Goal: Task Accomplishment & Management: Manage account settings

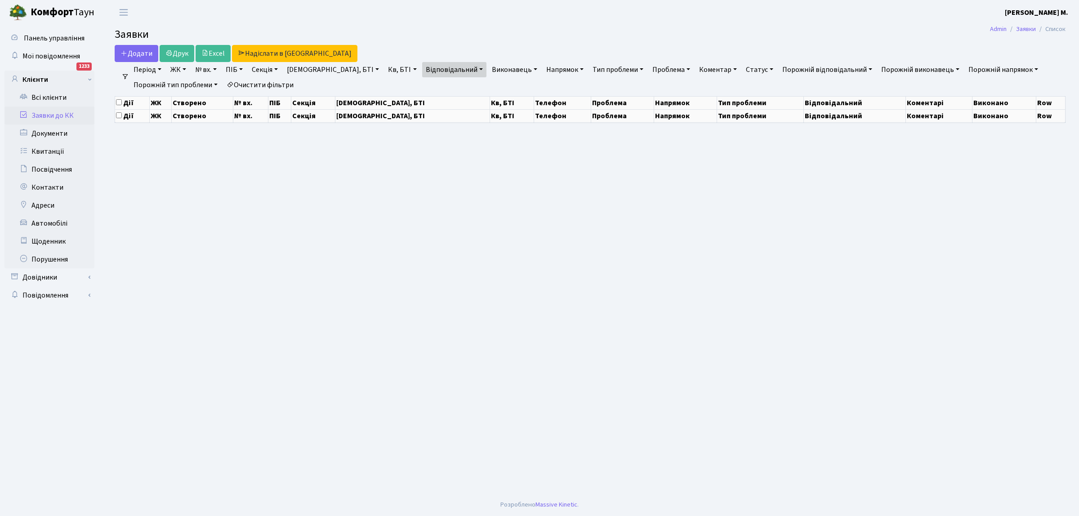
select select "25"
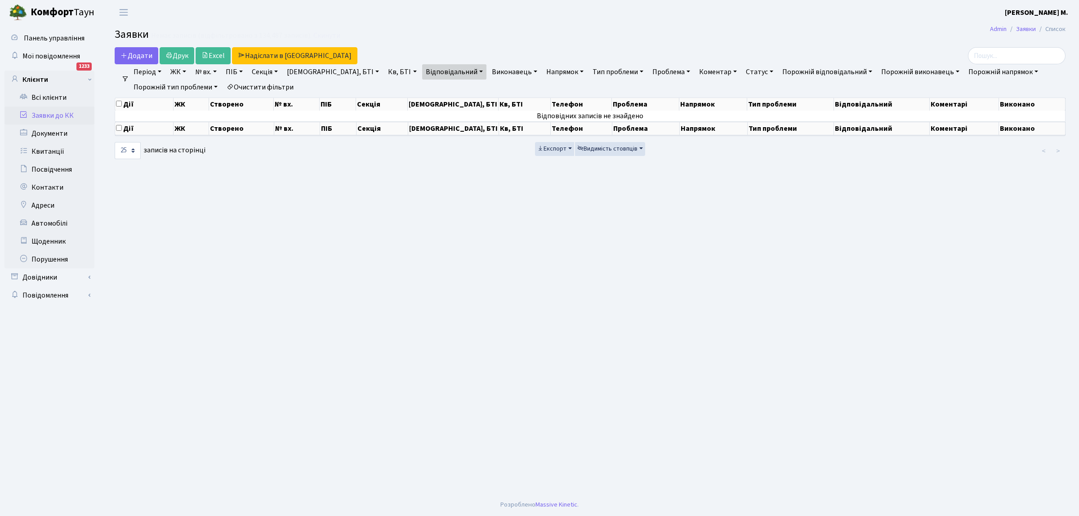
click at [64, 114] on link "Заявки до КК" at bounding box center [49, 116] width 90 height 18
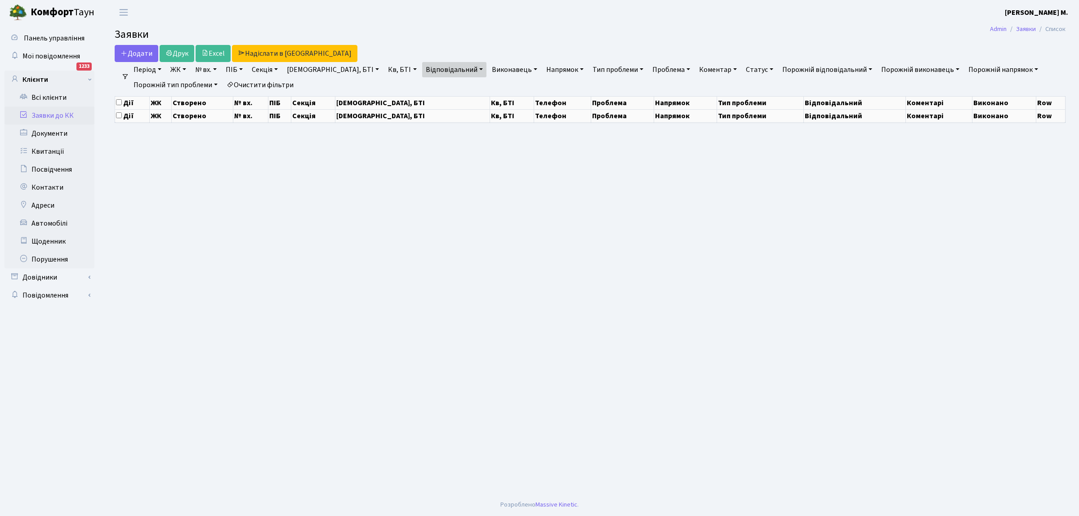
select select "25"
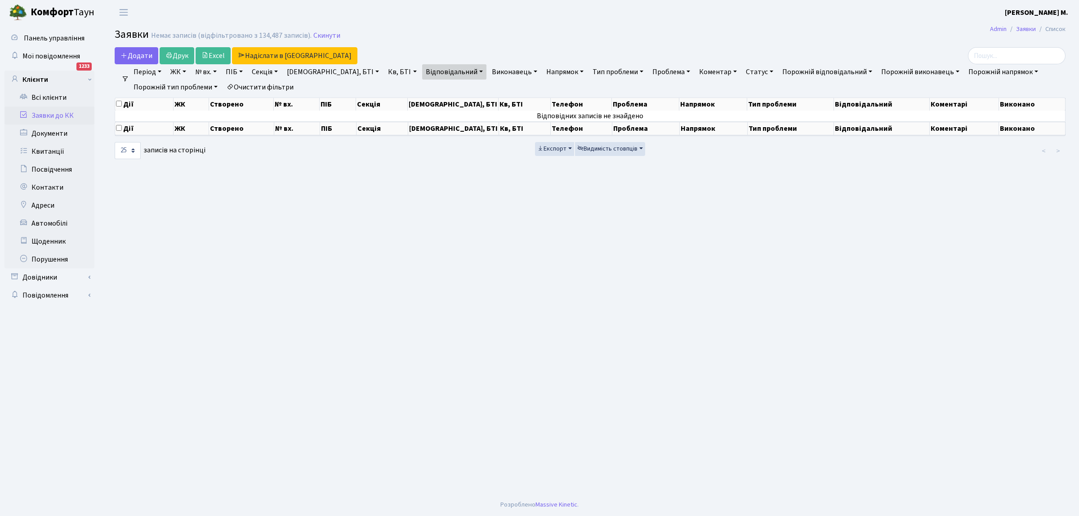
click at [62, 116] on link "Заявки до КК" at bounding box center [49, 116] width 90 height 18
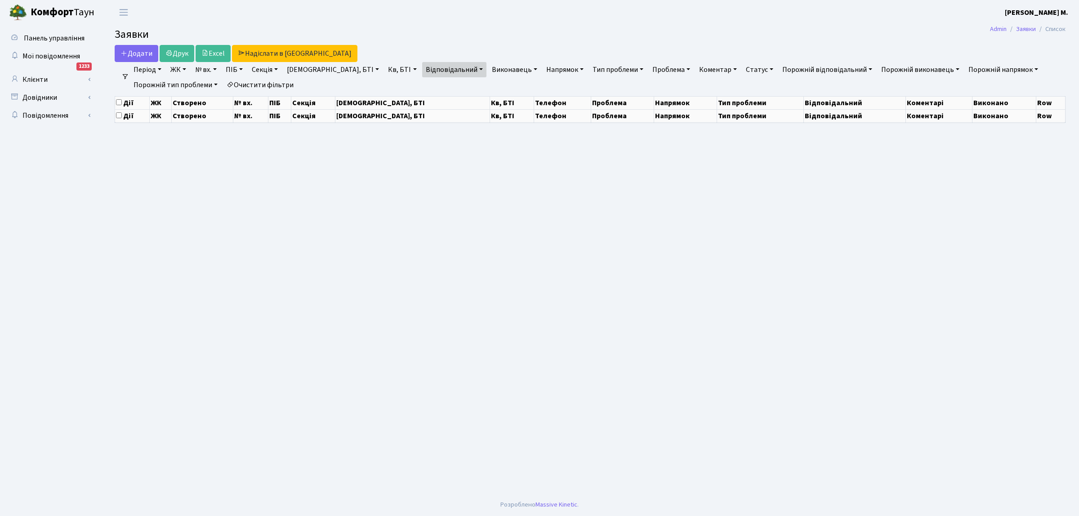
select select "25"
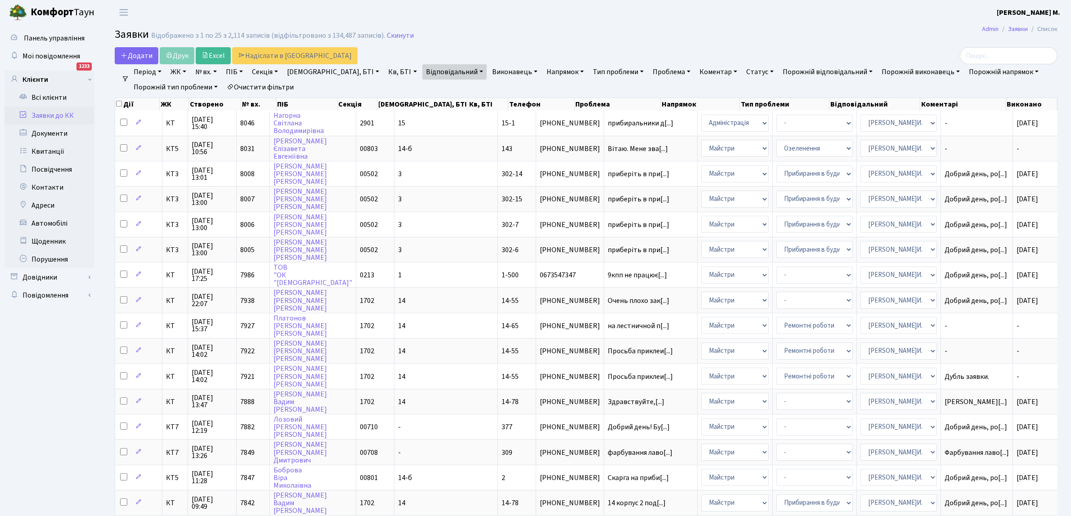
click at [271, 87] on link "Очистити фільтри" at bounding box center [260, 87] width 74 height 15
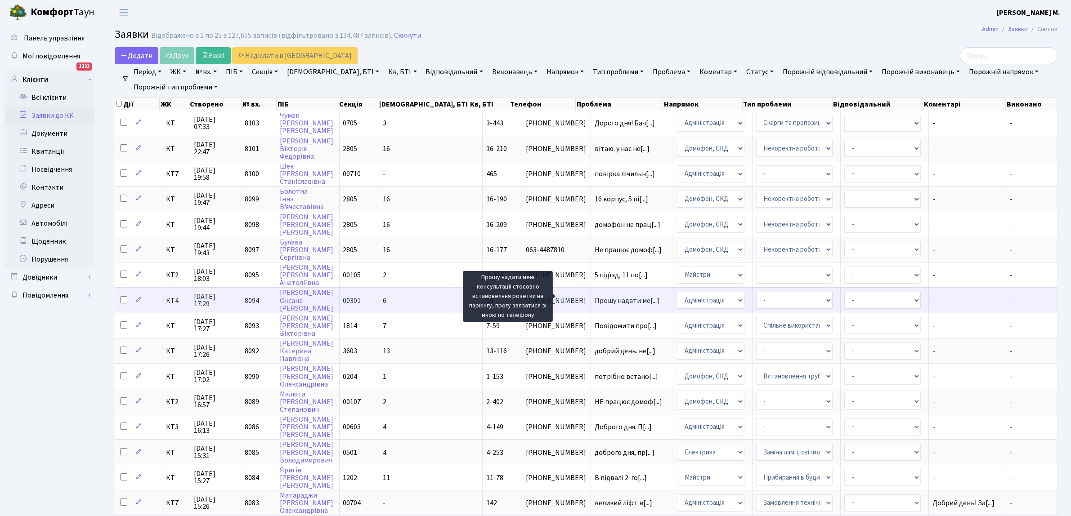
scroll to position [1, 0]
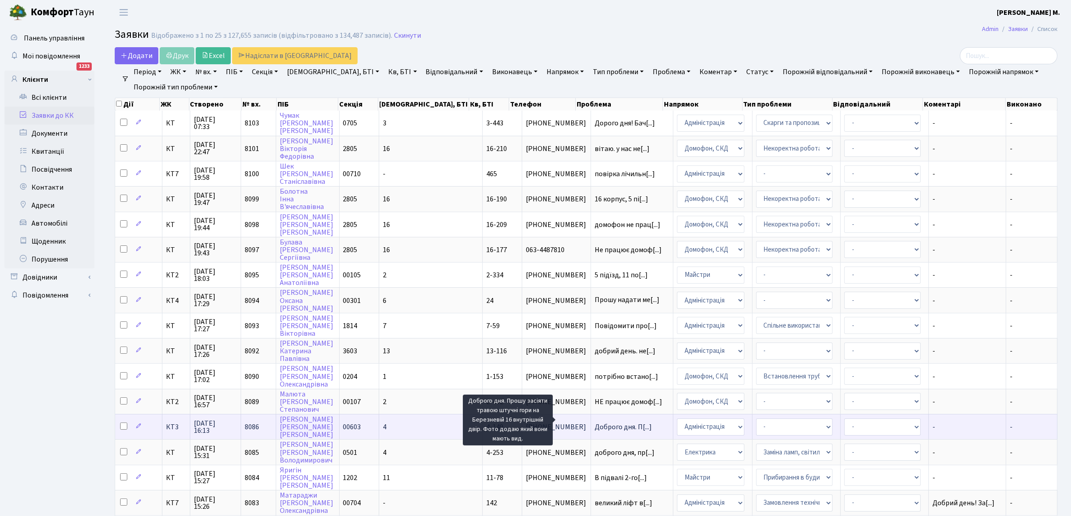
click at [594, 422] on span "Доброго дня. П[...]" at bounding box center [622, 427] width 57 height 10
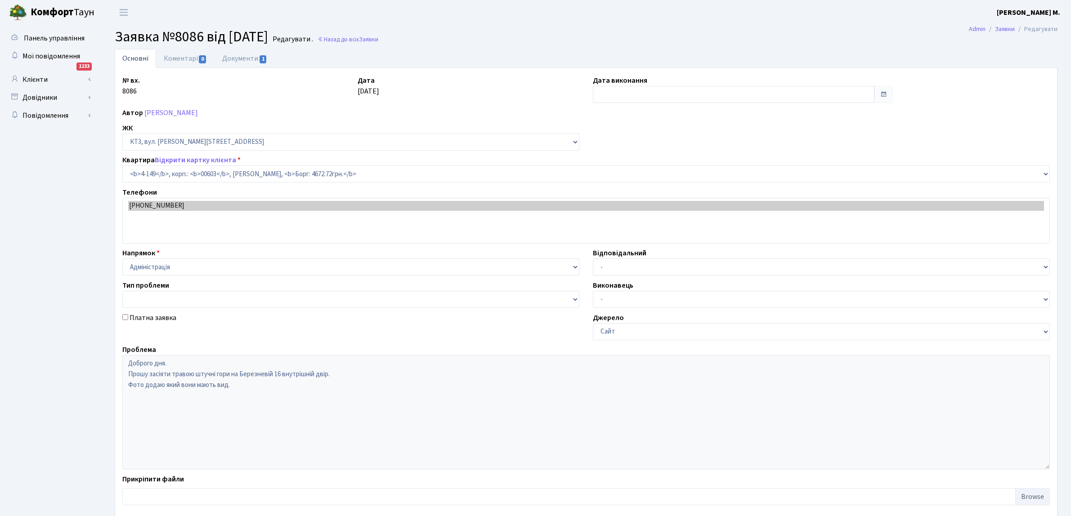
select select "16608"
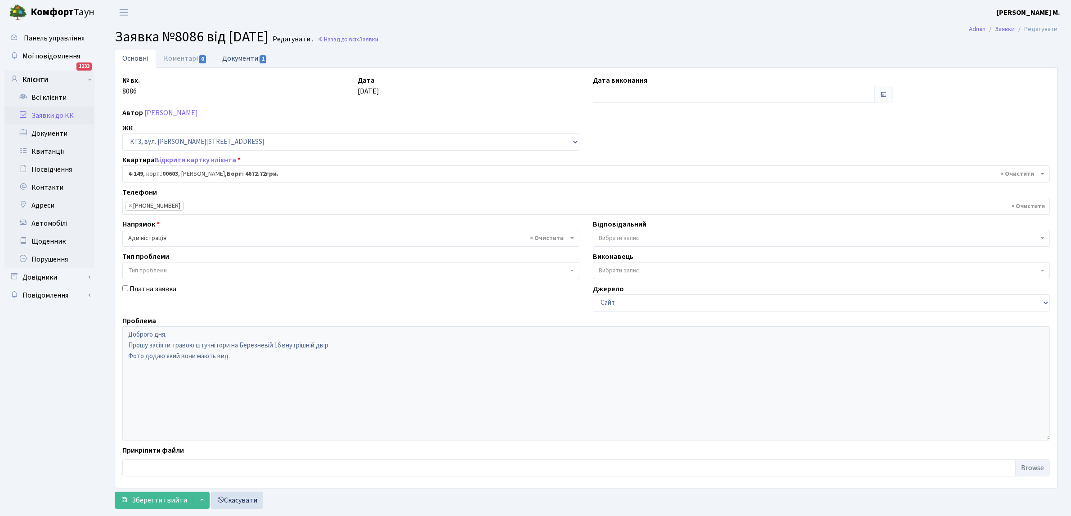
click at [252, 58] on link "Документи 1" at bounding box center [244, 58] width 60 height 18
select select "25"
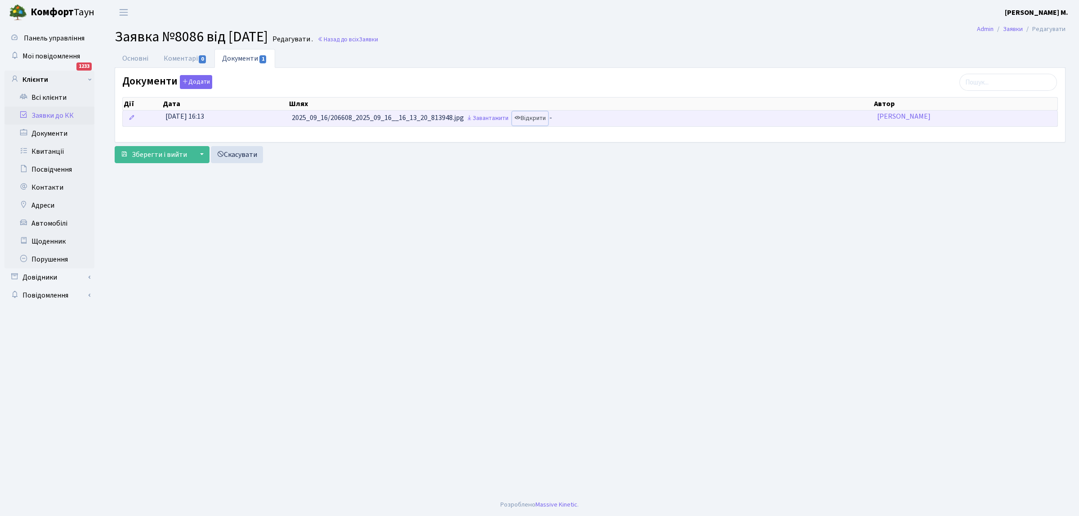
click at [540, 118] on link "Відкрити" at bounding box center [530, 119] width 36 height 14
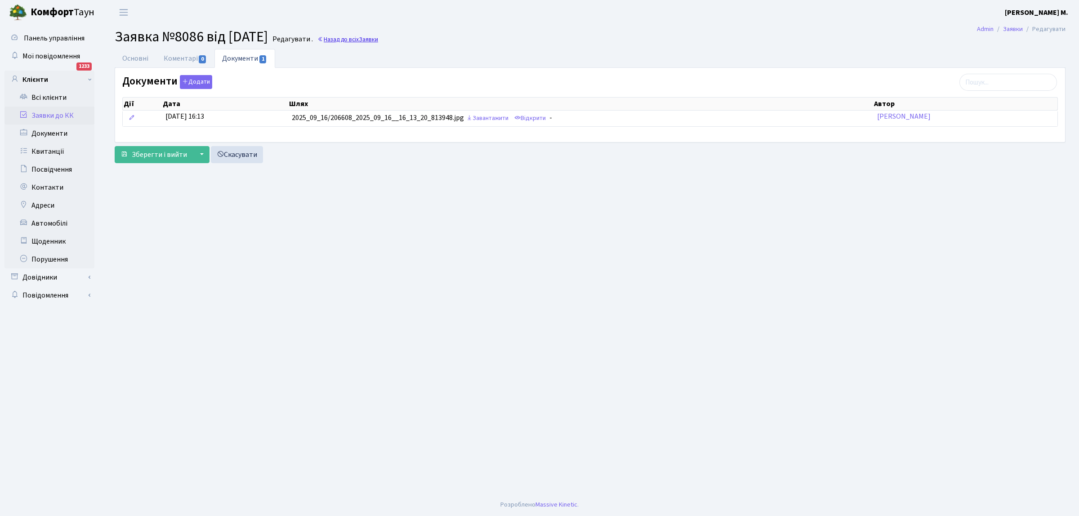
click at [367, 39] on link "Назад до всіх Заявки" at bounding box center [347, 39] width 61 height 9
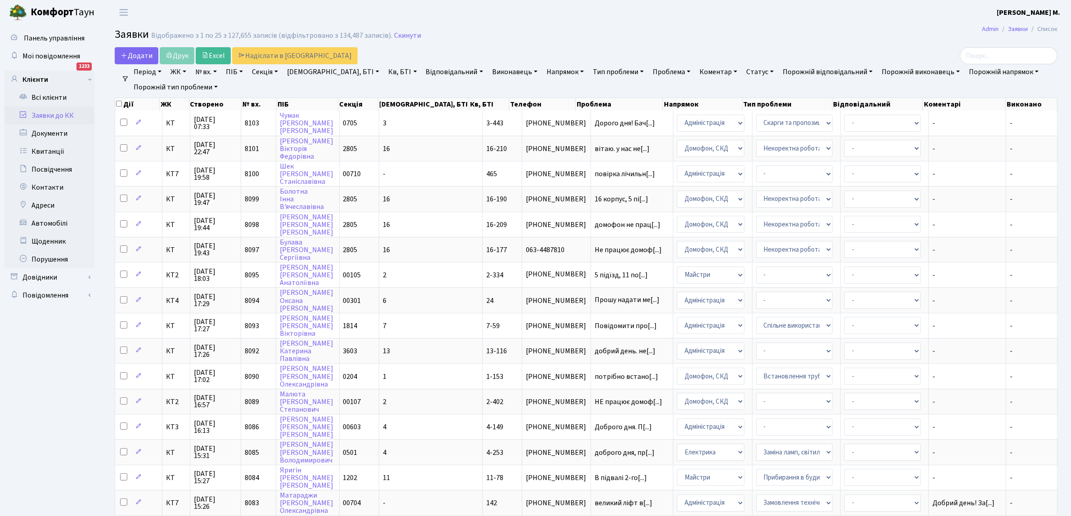
scroll to position [274, 0]
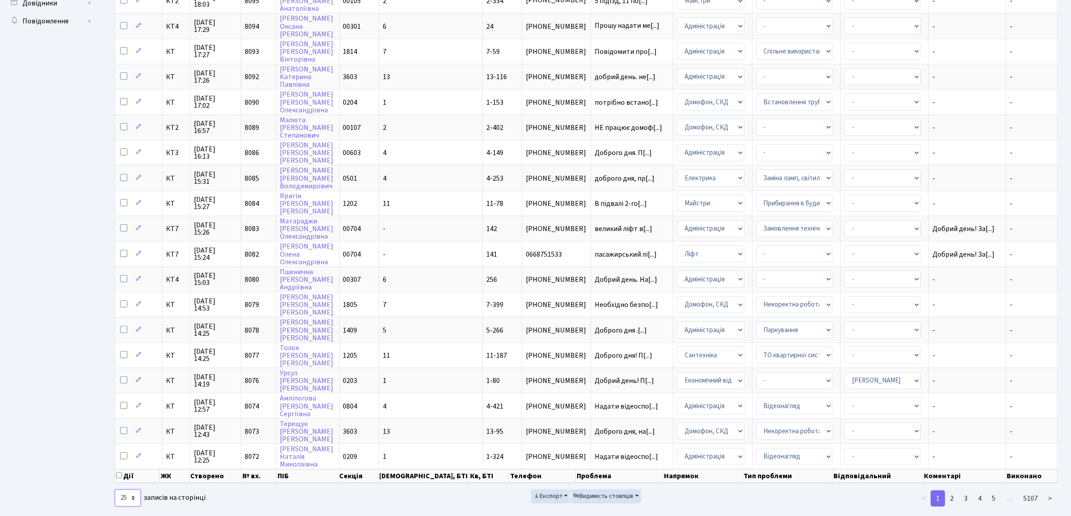
click at [129, 490] on select "10 25 50 100 250 500 1,000" at bounding box center [128, 498] width 26 height 17
click at [115, 490] on select "10 25 50 100 250 500 1,000" at bounding box center [128, 498] width 26 height 17
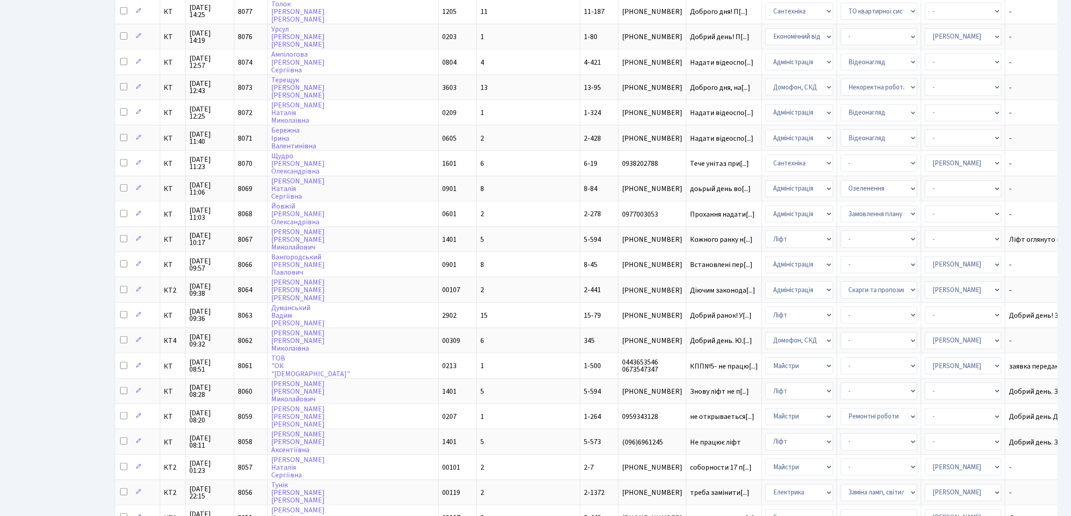
scroll to position [887, 0]
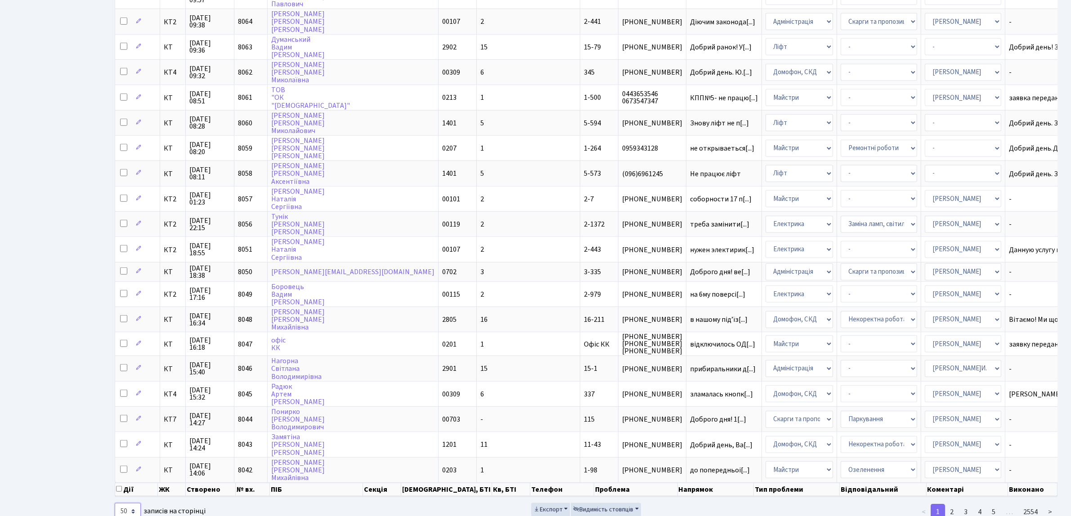
click at [133, 503] on select "10 25 50 100 250 500 1,000" at bounding box center [128, 511] width 26 height 17
select select "100"
click at [115, 503] on select "10 25 50 100 250 500 1,000" at bounding box center [128, 511] width 26 height 17
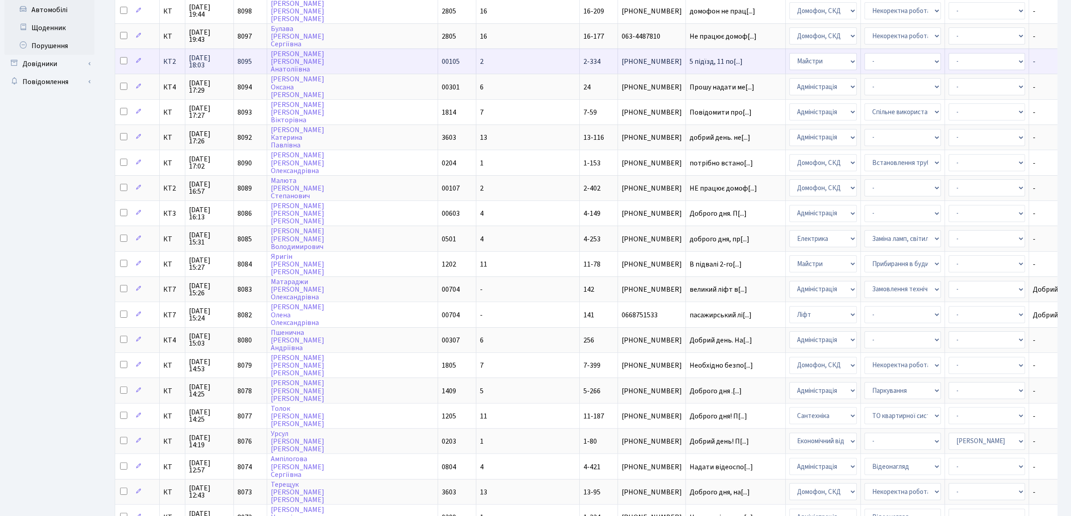
scroll to position [0, 0]
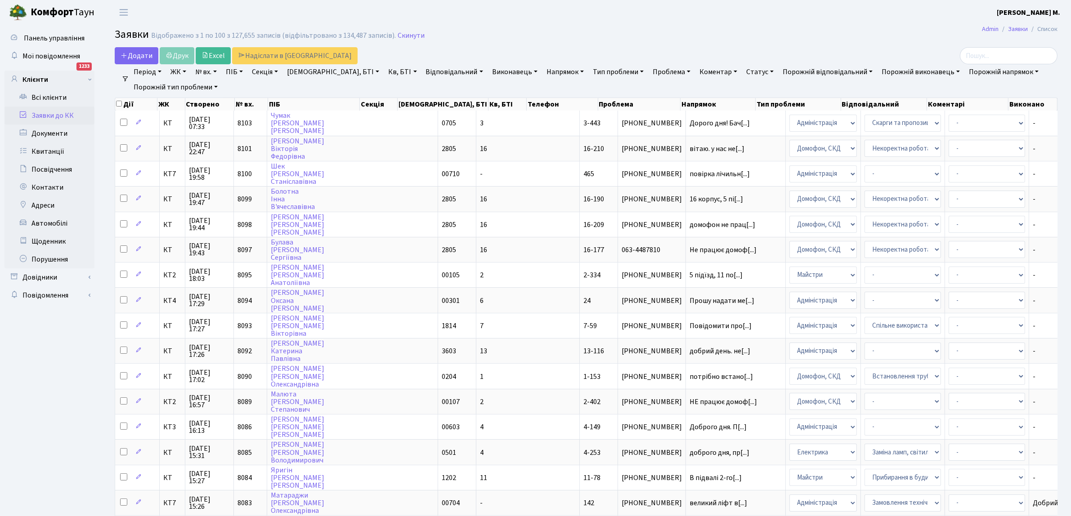
click at [422, 71] on link "Відповідальний" at bounding box center [454, 71] width 64 height 15
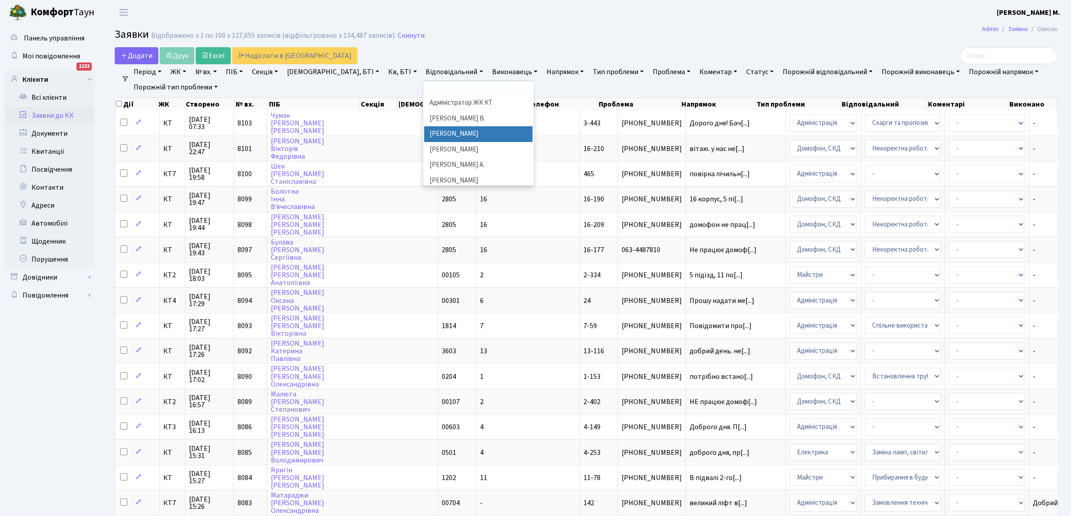
scroll to position [225, 0]
click at [424, 129] on li "[PERSON_NAME]" at bounding box center [478, 137] width 109 height 16
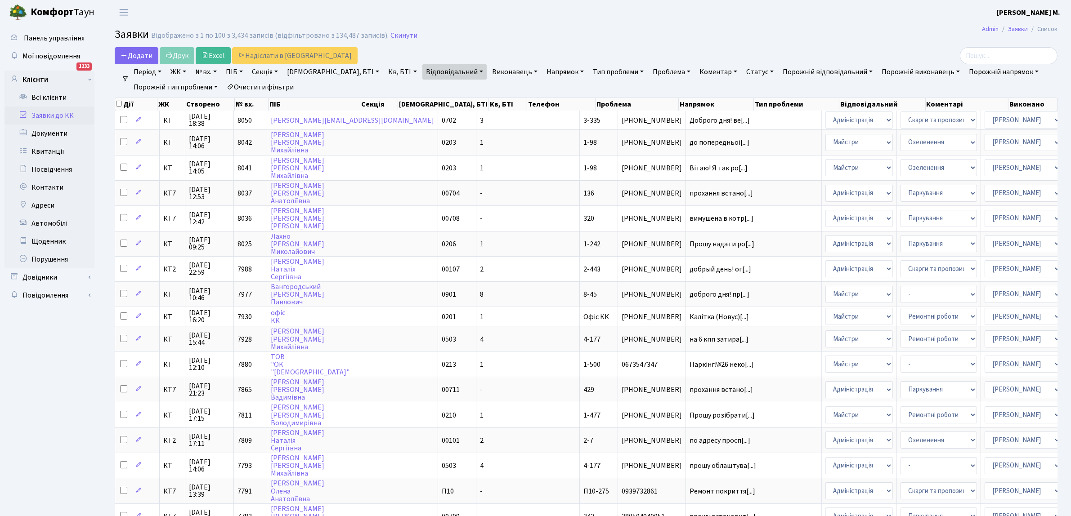
click at [280, 85] on link "Очистити фільтри" at bounding box center [260, 87] width 74 height 15
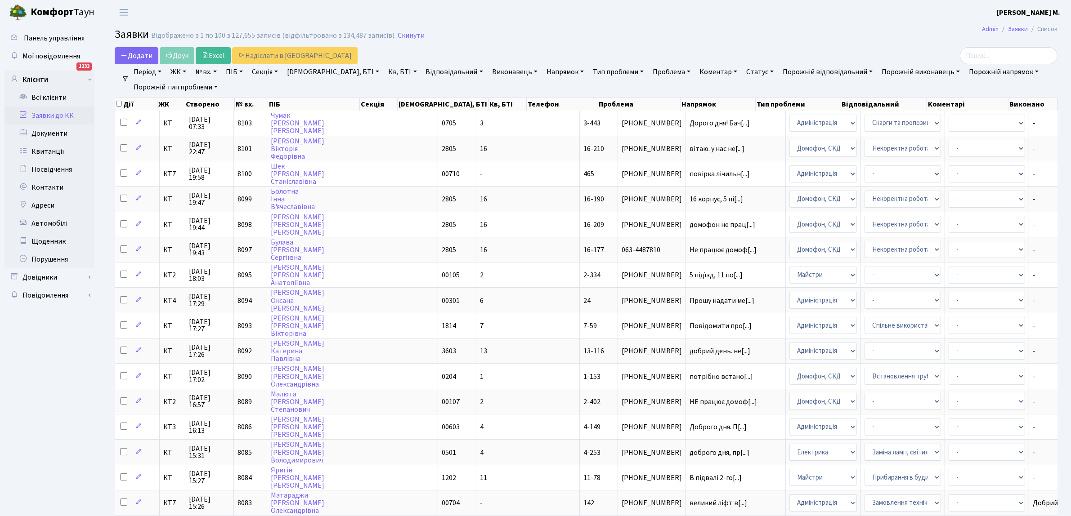
click at [422, 72] on link "Відповідальний" at bounding box center [454, 71] width 64 height 15
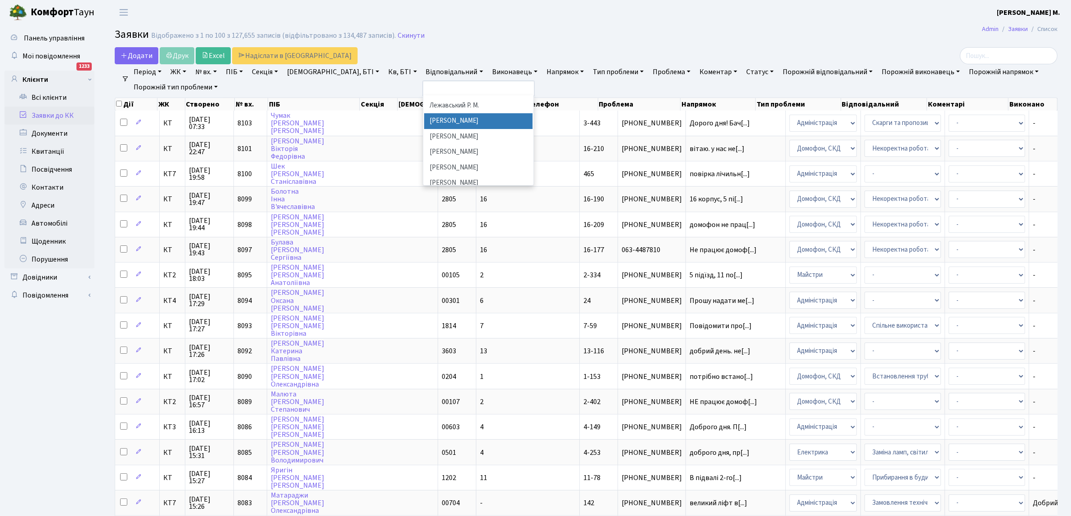
scroll to position [437, 0]
click at [427, 160] on li "[PERSON_NAME]И." at bounding box center [478, 168] width 109 height 16
